Goal: Book appointment/travel/reservation

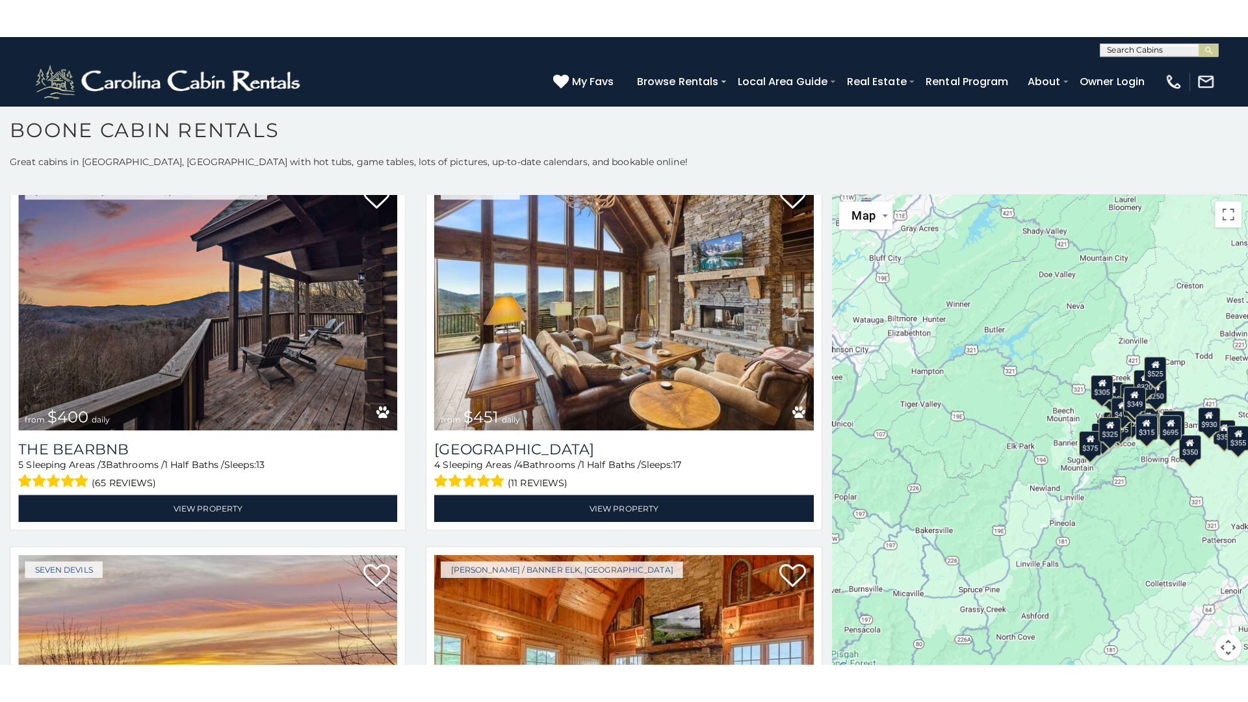
scroll to position [1567, 0]
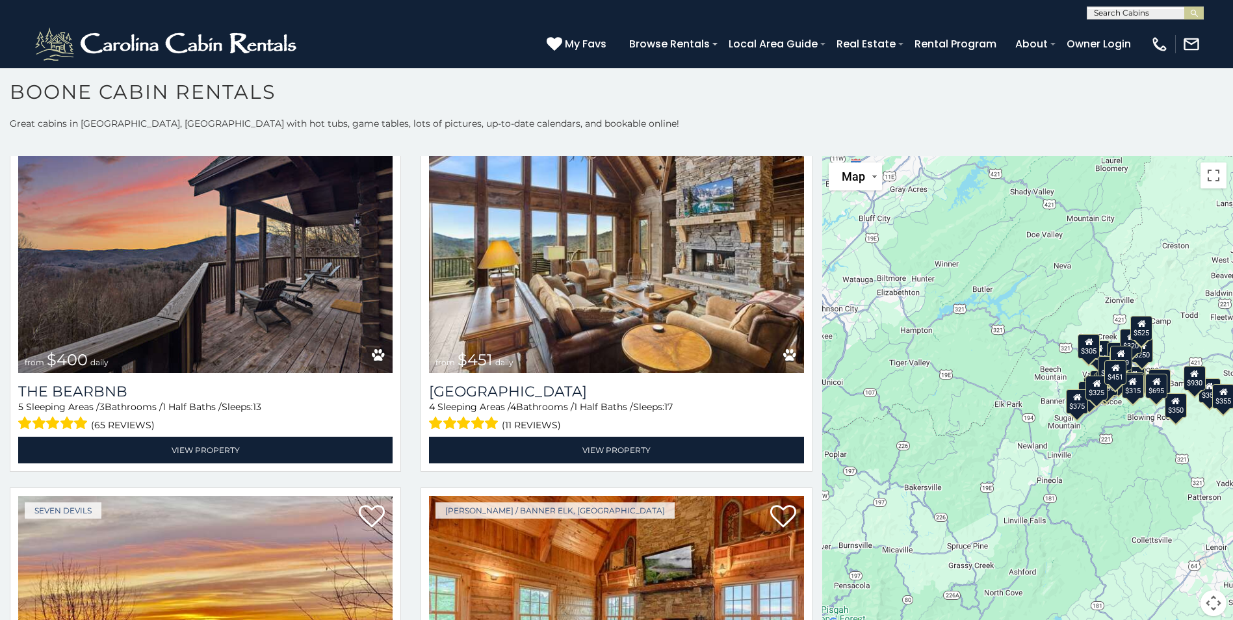
click at [988, 442] on div "$349 $480 $525 $315 $355 $675 $635 $930 $400 $451 $330 $400 $485 $460 $395 $255…" at bounding box center [1027, 394] width 411 height 476
click at [1205, 176] on button "Toggle fullscreen view" at bounding box center [1213, 175] width 26 height 26
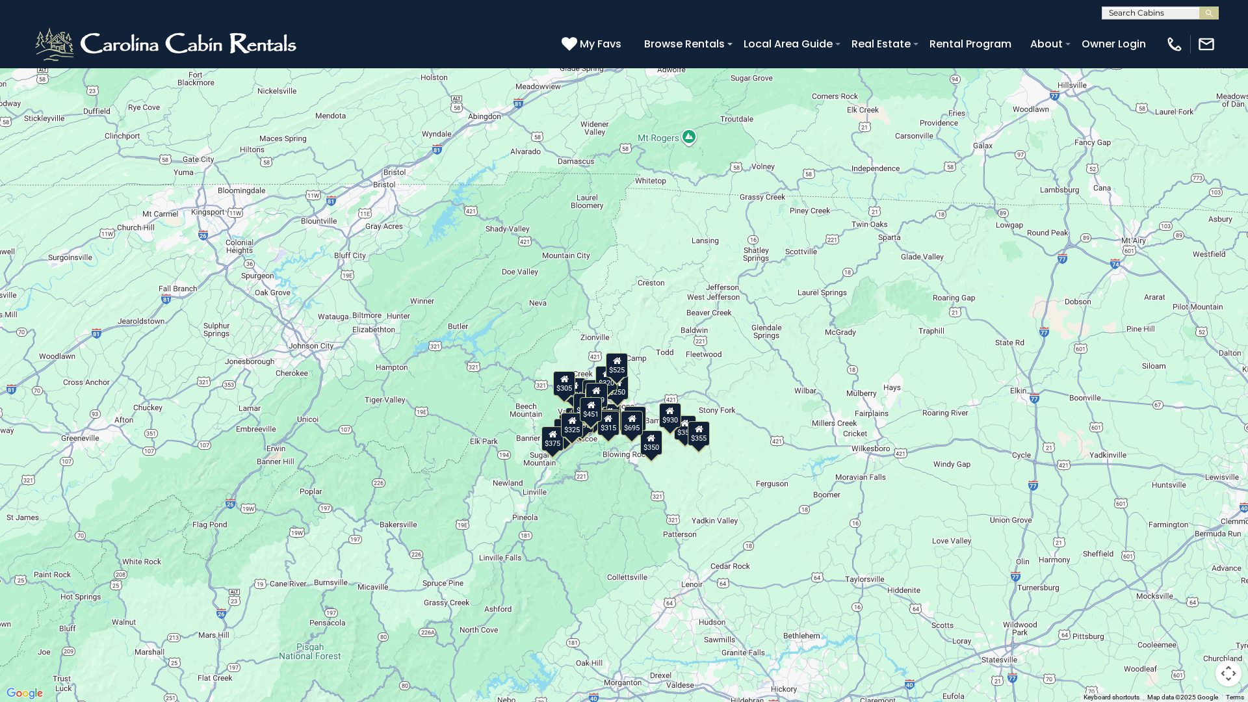
drag, startPoint x: 750, startPoint y: 266, endPoint x: 623, endPoint y: 355, distance: 154.5
click at [623, 355] on div "$349 $480 $525 $315 $355 $675 $635 $930 $400 $451 $330 $400 $485 $460 $395 $255…" at bounding box center [624, 351] width 1248 height 702
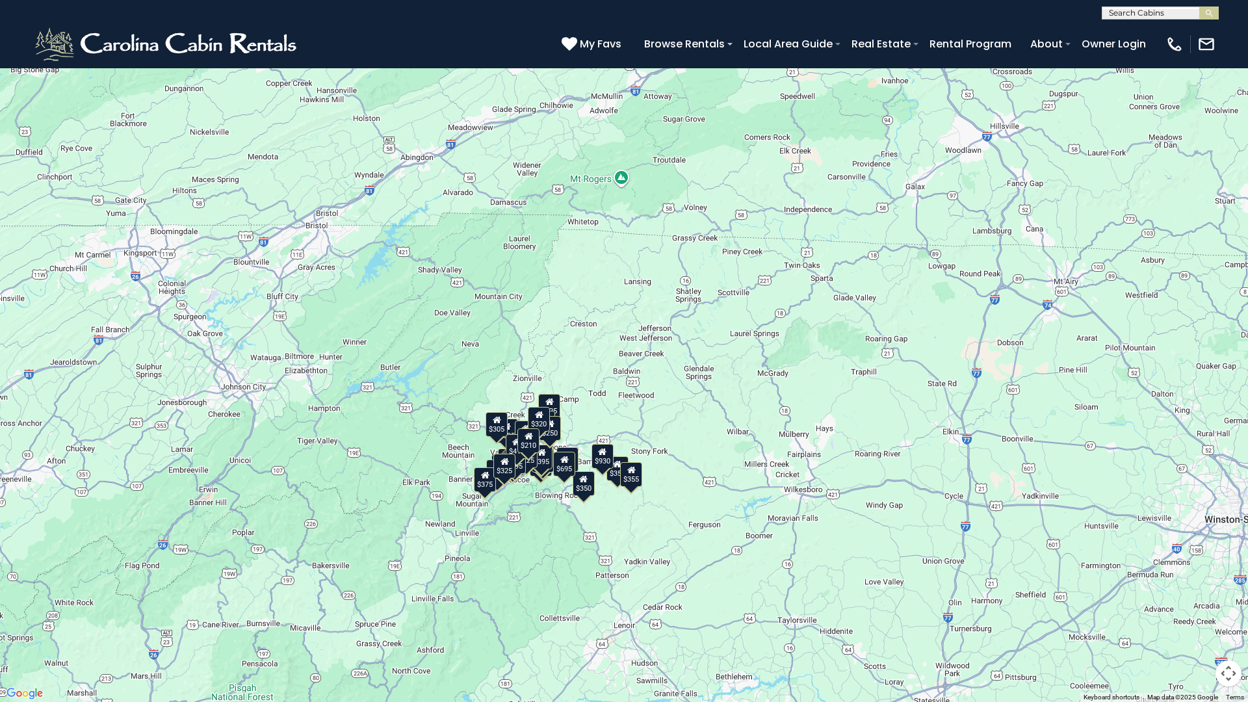
drag, startPoint x: 762, startPoint y: 379, endPoint x: 699, endPoint y: 411, distance: 70.6
click at [699, 411] on div "$349 $480 $525 $315 $355 $675 $635 $930 $400 $451 $330 $400 $485 $460 $395 $255…" at bounding box center [624, 351] width 1248 height 702
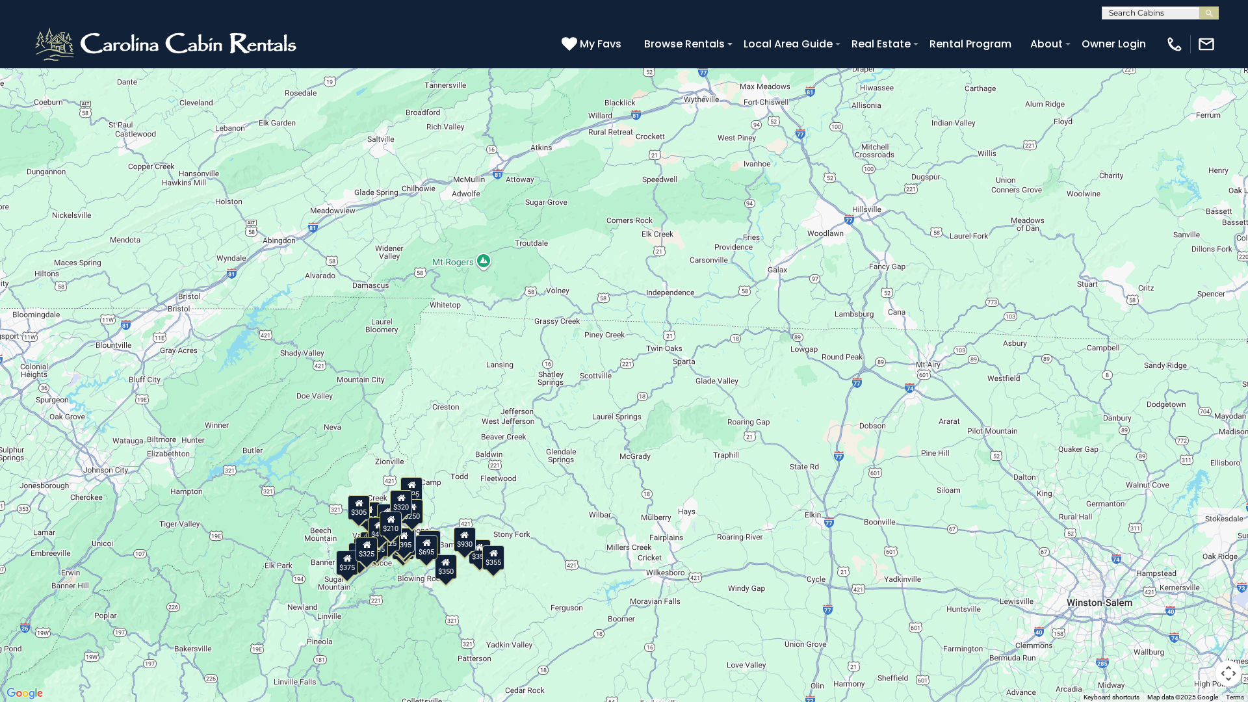
drag, startPoint x: 1087, startPoint y: 174, endPoint x: 947, endPoint y: 261, distance: 165.2
click at [947, 261] on div "$349 $480 $525 $315 $355 $675 $635 $930 $400 $451 $330 $400 $485 $460 $395 $255…" at bounding box center [624, 351] width 1248 height 702
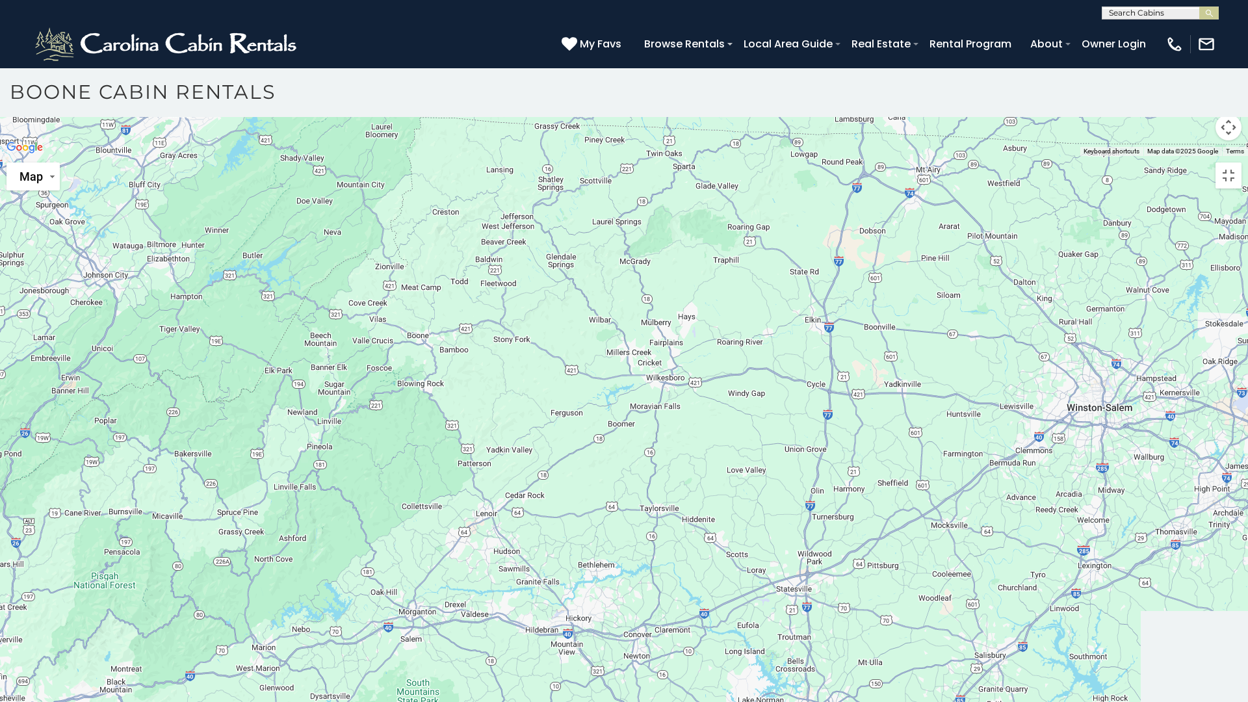
click at [979, 156] on div at bounding box center [624, 156] width 1248 height 0
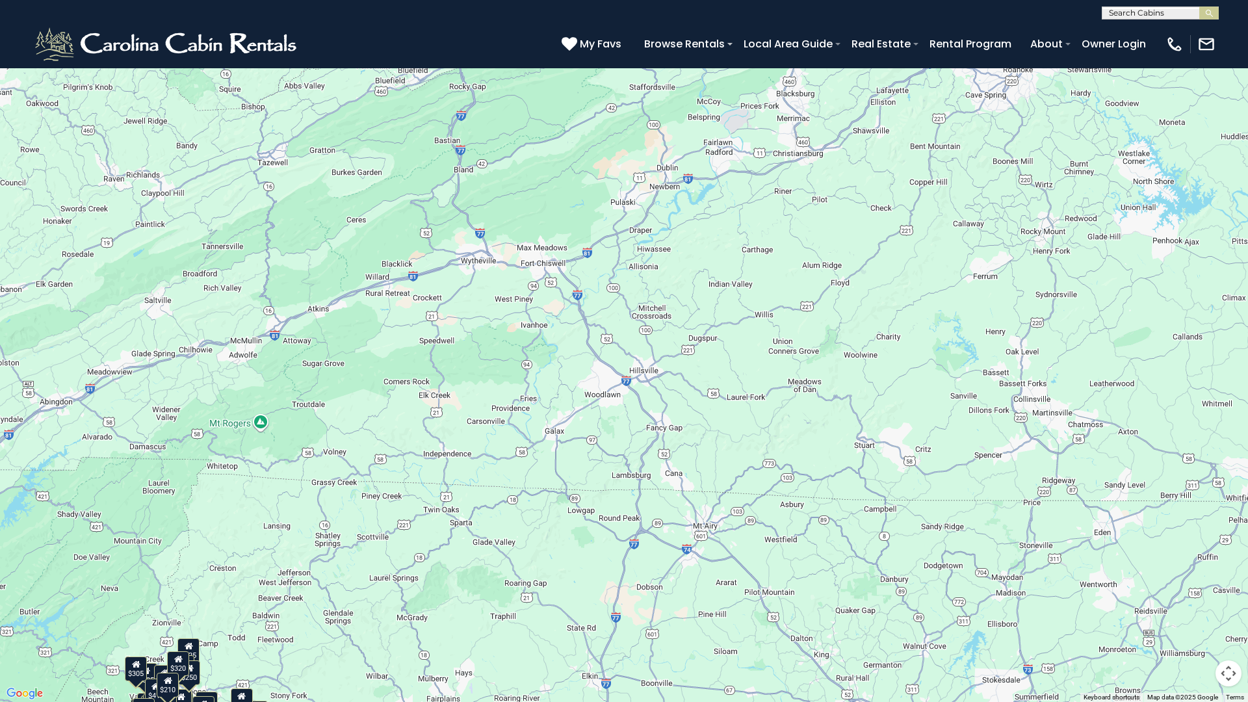
drag, startPoint x: 1010, startPoint y: 73, endPoint x: 787, endPoint y: 236, distance: 276.3
click at [787, 236] on div "$349 $480 $525 $315 $355 $675 $635 $930 $400 $451 $330 $400 $485 $460 $395 $255…" at bounding box center [624, 351] width 1248 height 702
click at [242, 543] on div "$349 $525 $635 $460 $255 $565 $305 $250 $320 $210 $360 $170 $235 $245 $525 $235…" at bounding box center [624, 351] width 1248 height 702
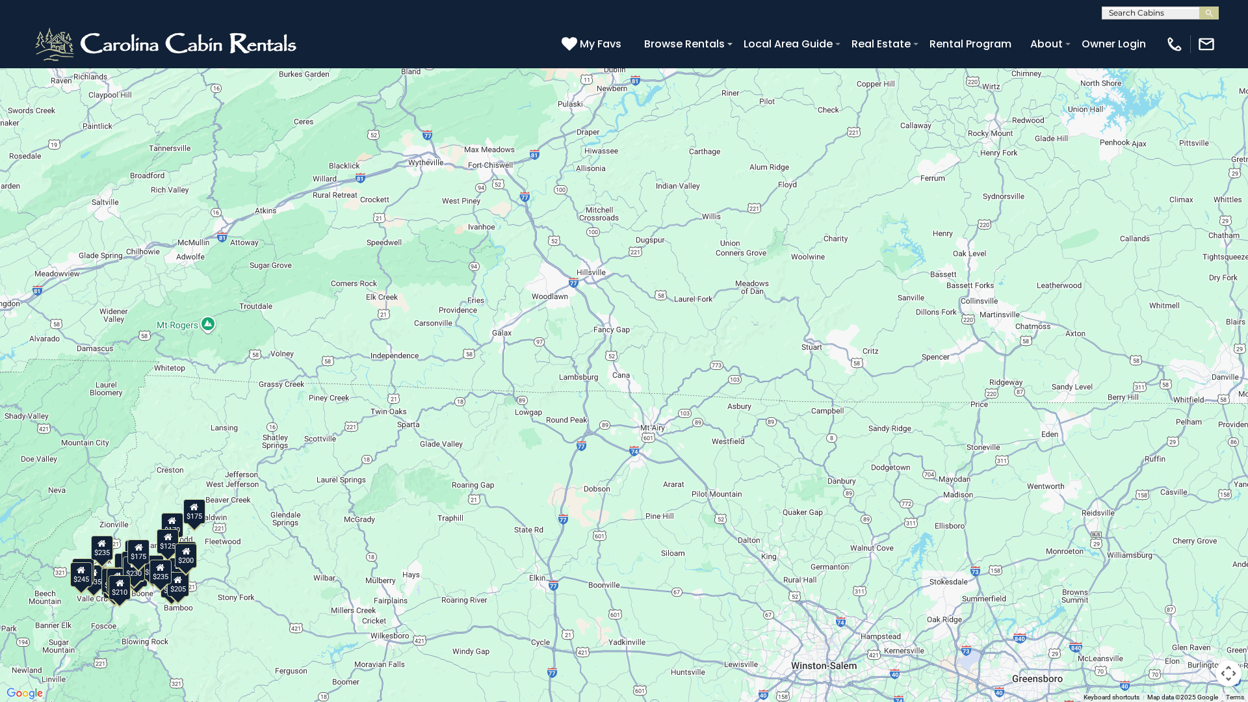
drag, startPoint x: 450, startPoint y: 644, endPoint x: 392, endPoint y: 546, distance: 113.6
click at [392, 546] on div "$349 $525 $635 $460 $255 $565 $305 $250 $320 $210 $360 $170 $235 $245 $525 $235…" at bounding box center [624, 351] width 1248 height 702
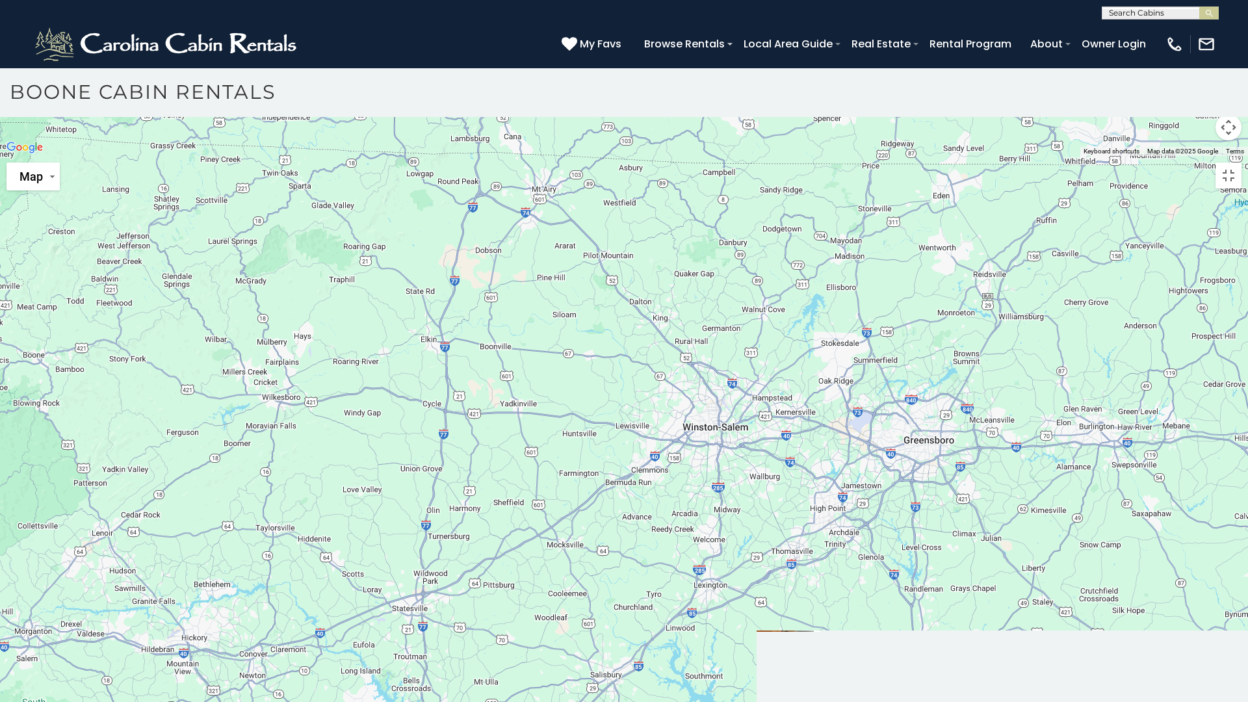
drag, startPoint x: 625, startPoint y: 578, endPoint x: 515, endPoint y: 522, distance: 123.5
click at [515, 156] on div at bounding box center [624, 156] width 1248 height 0
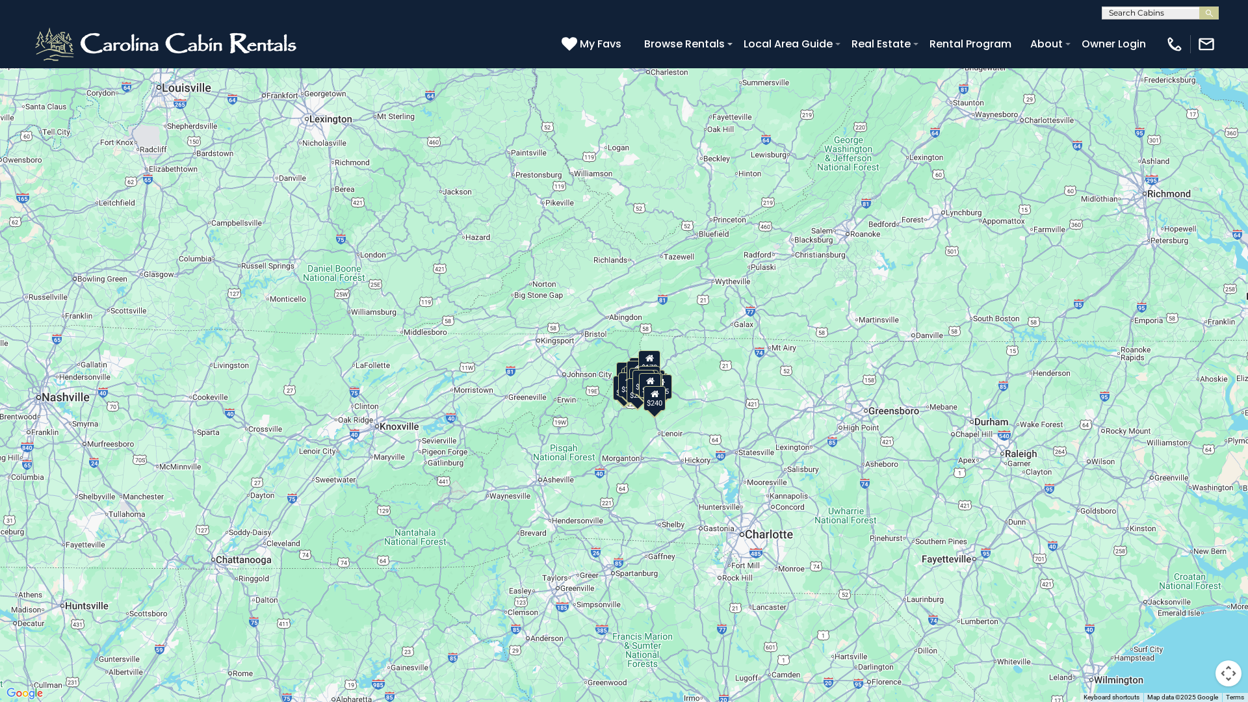
drag, startPoint x: 555, startPoint y: 417, endPoint x: 726, endPoint y: 405, distance: 171.3
click at [726, 405] on div "$349 $480 $525 $315 $355 $675 $635 $930 $400 $451 $330 $400 $485 $460 $395 $255…" at bounding box center [624, 351] width 1248 height 702
click at [511, 405] on div "$349 $480 $525 $315 $355 $675 $635 $930 $400 $451 $330 $400 $485 $460 $395 $255…" at bounding box center [624, 351] width 1248 height 702
click at [452, 398] on div "$349 $480 $525 $315 $355 $675 $635 $930 $400 $451 $330 $400 $485 $460 $395 $255…" at bounding box center [624, 351] width 1248 height 702
click at [1227, 19] on button "Toggle fullscreen view" at bounding box center [1228, 19] width 26 height 26
